Goal: Task Accomplishment & Management: Use online tool/utility

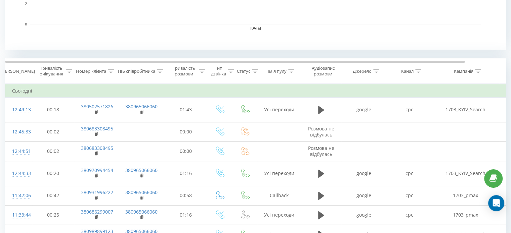
scroll to position [258, 0]
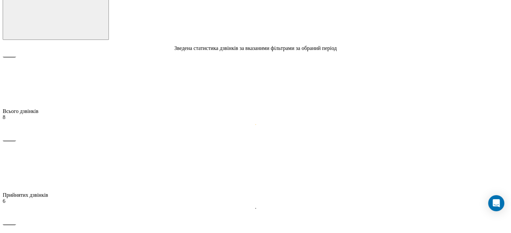
scroll to position [269, 0]
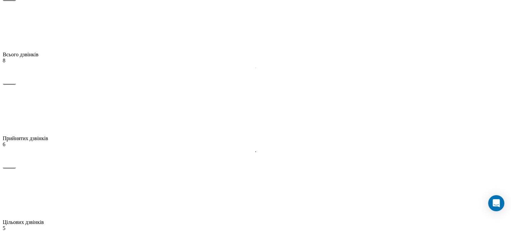
scroll to position [302, 0]
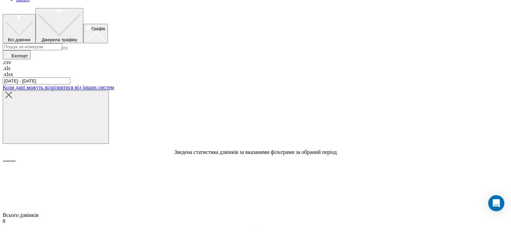
scroll to position [0, 0]
